Goal: Information Seeking & Learning: Learn about a topic

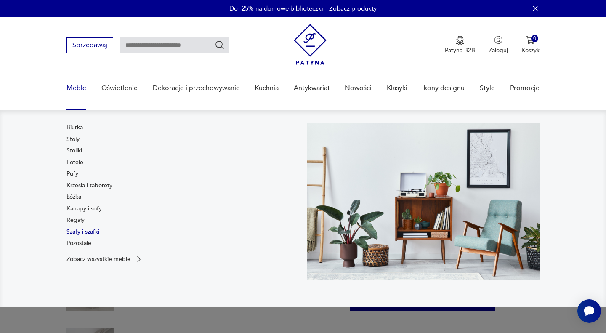
click at [72, 231] on link "Szafy i szafki" at bounding box center [82, 232] width 33 height 8
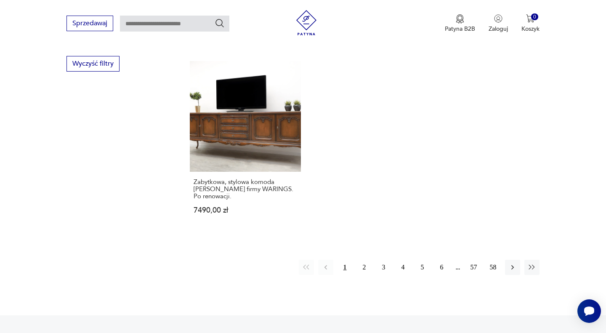
scroll to position [1222, 0]
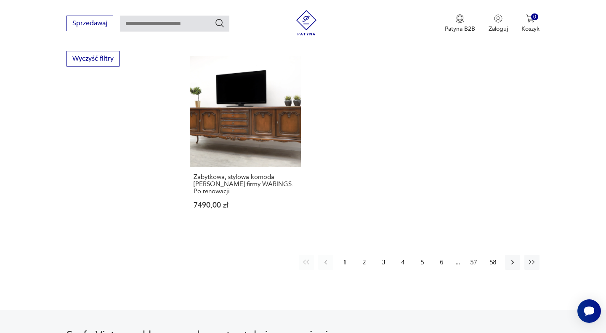
click at [364, 255] on button "2" at bounding box center [364, 262] width 15 height 15
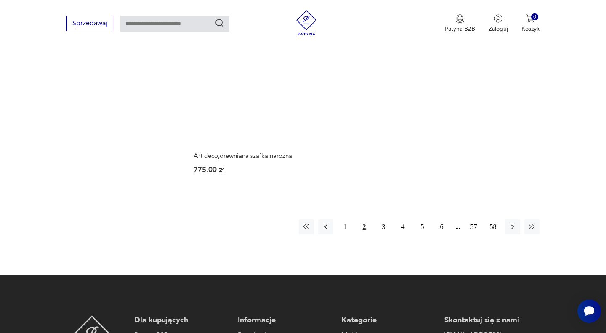
scroll to position [1260, 0]
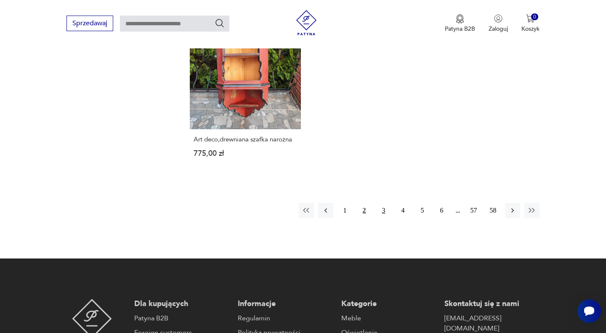
click at [385, 203] on button "3" at bounding box center [383, 210] width 15 height 15
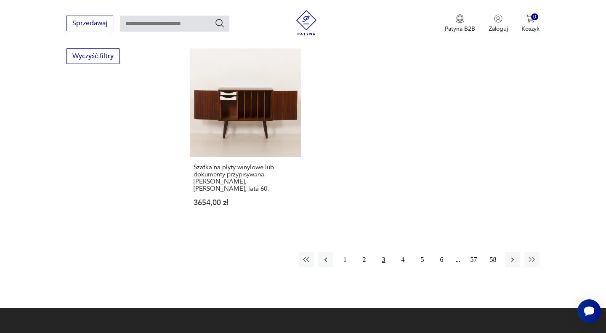
scroll to position [1227, 0]
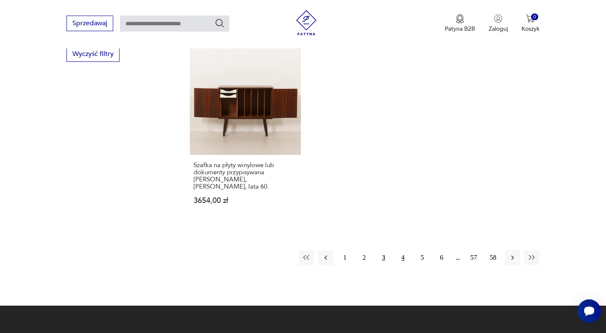
click at [402, 250] on button "4" at bounding box center [402, 257] width 15 height 15
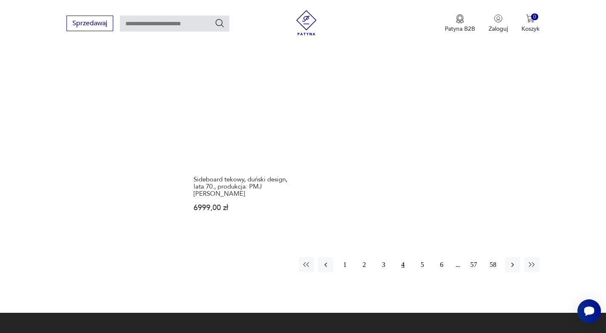
scroll to position [1251, 0]
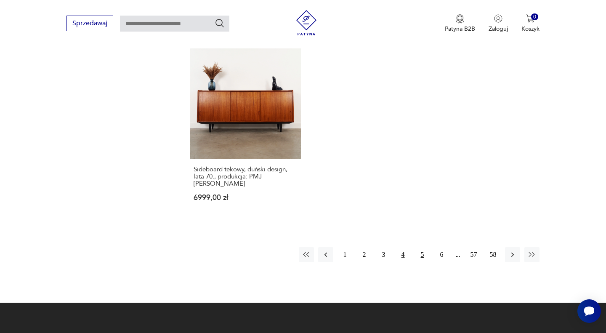
click at [424, 247] on button "5" at bounding box center [422, 254] width 15 height 15
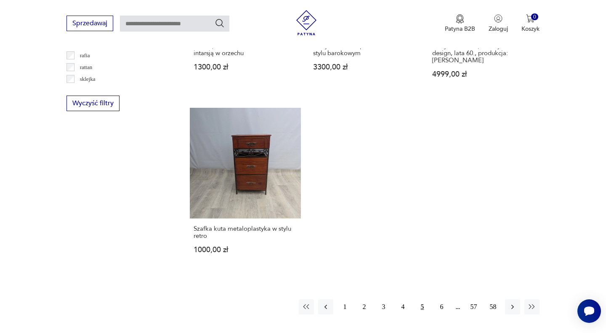
scroll to position [1181, 0]
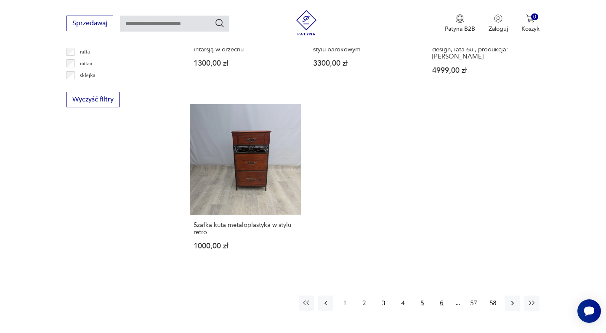
click at [441, 295] on button "6" at bounding box center [441, 302] width 15 height 15
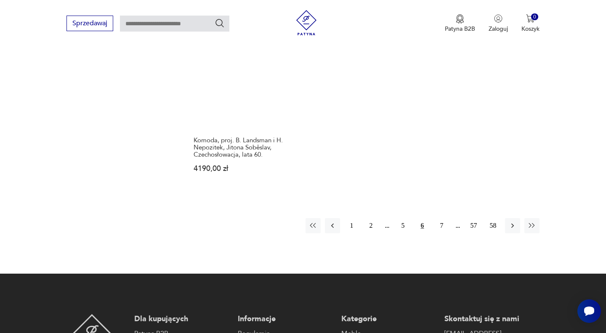
scroll to position [1255, 0]
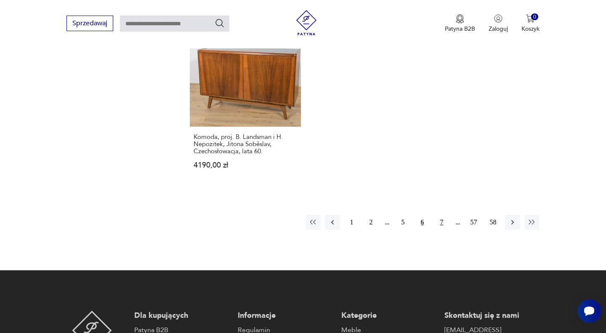
click at [443, 221] on button "7" at bounding box center [441, 222] width 15 height 15
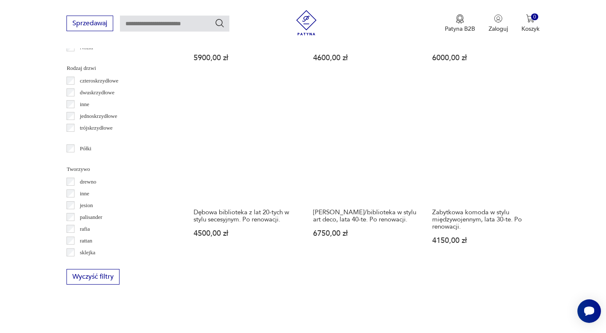
scroll to position [1008, 0]
